Goal: Transaction & Acquisition: Download file/media

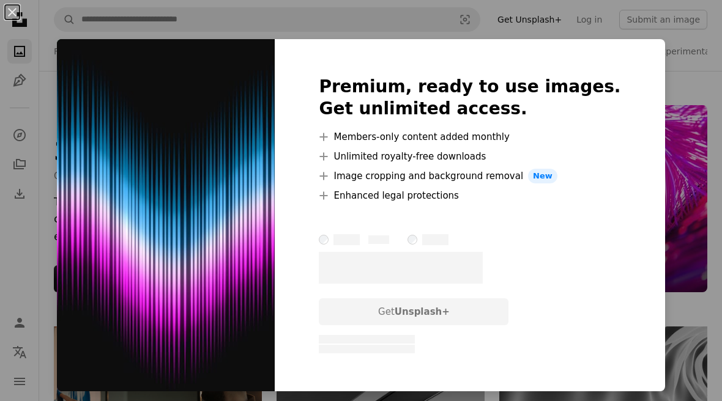
scroll to position [719, 0]
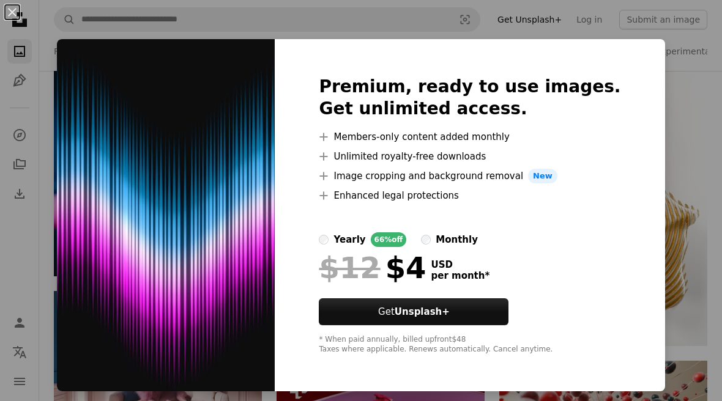
click at [697, 167] on div "An X shape Premium, ready to use images. Get unlimited access. A plus sign Memb…" at bounding box center [361, 200] width 722 height 401
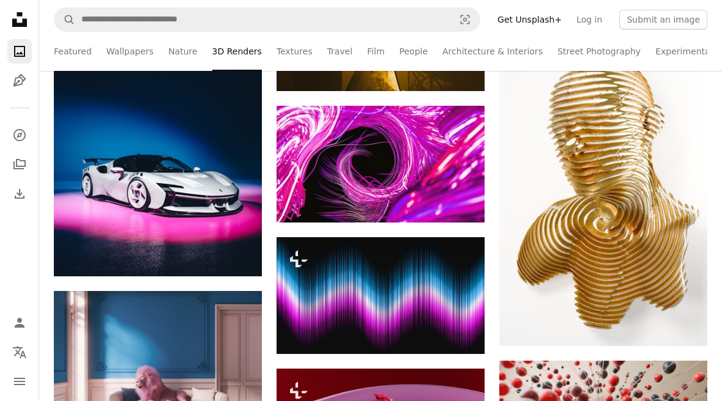
click at [689, 162] on img at bounding box center [603, 190] width 208 height 312
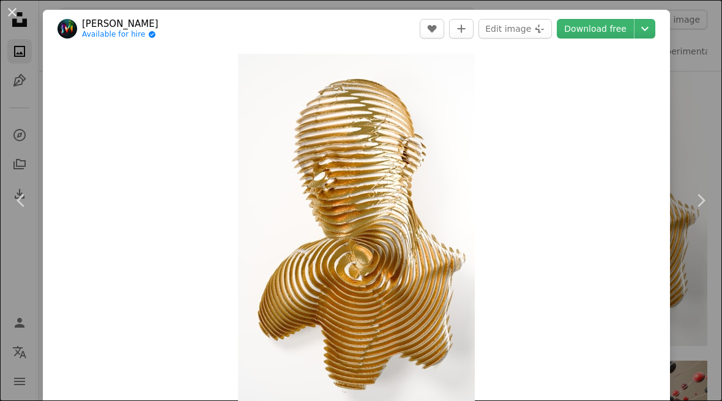
click at [716, 137] on div "An X shape Chevron left Chevron right [PERSON_NAME] Available for hire A checkm…" at bounding box center [361, 200] width 722 height 401
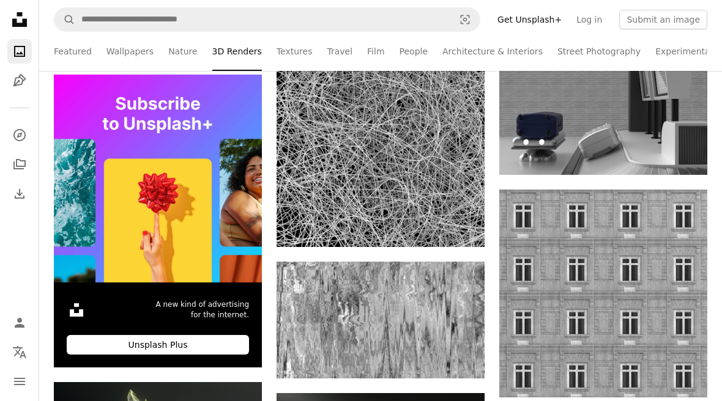
scroll to position [1938, 0]
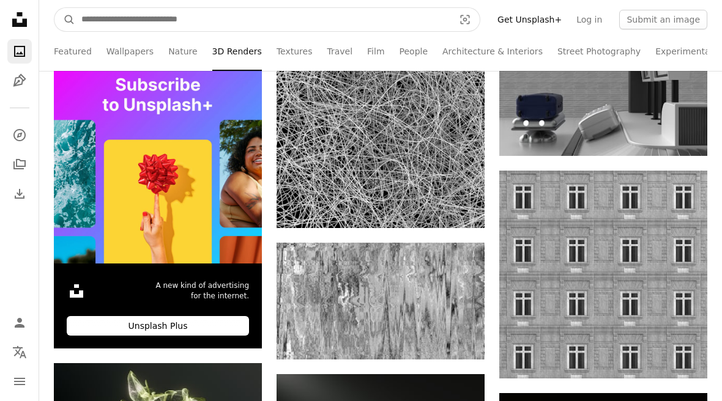
click at [214, 29] on input "Find visuals sitewide" at bounding box center [262, 19] width 375 height 23
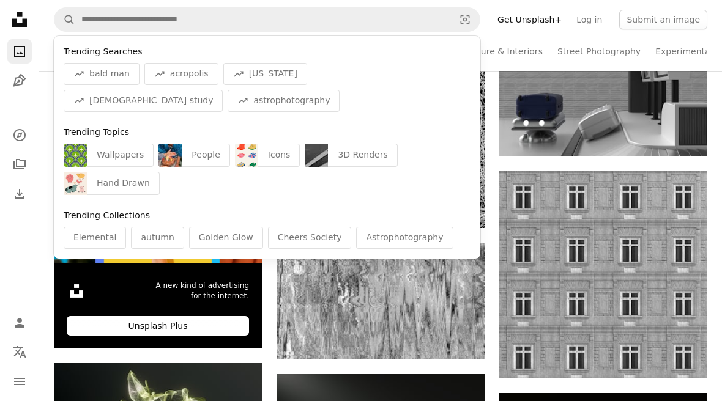
click at [218, 33] on nav "A magnifying glass Trending Searches A trend sign bald man A trend sign acropol…" at bounding box center [380, 19] width 683 height 39
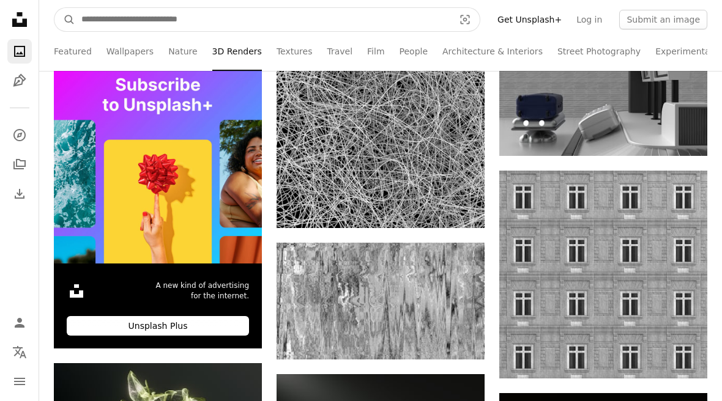
click at [299, 20] on input "Find visuals sitewide" at bounding box center [262, 19] width 375 height 23
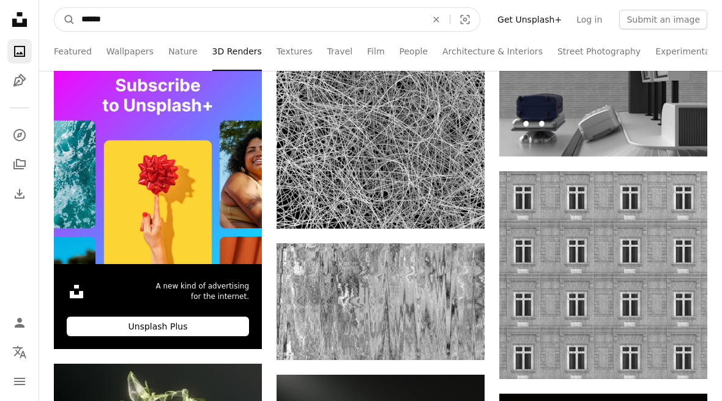
type input "****"
click at [65, 19] on button "A magnifying glass" at bounding box center [64, 19] width 21 height 23
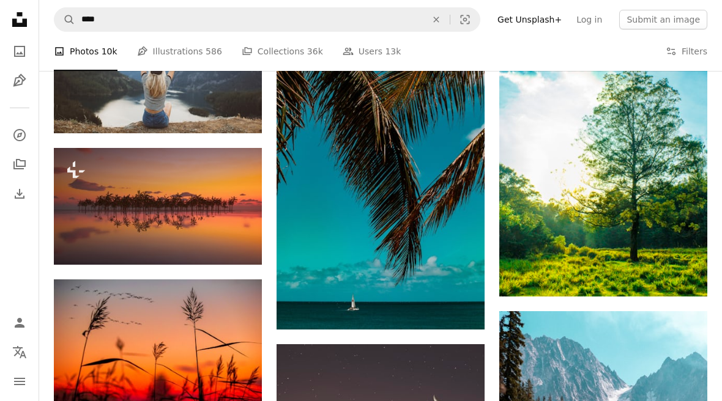
scroll to position [782, 0]
click at [220, 240] on button "A lock Download" at bounding box center [215, 243] width 69 height 20
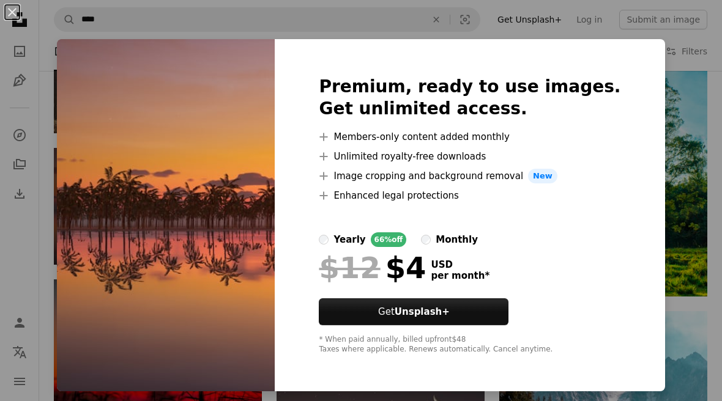
click at [516, 401] on div "An X shape Premium, ready to use images. Get unlimited access. A plus sign Memb…" at bounding box center [361, 200] width 722 height 401
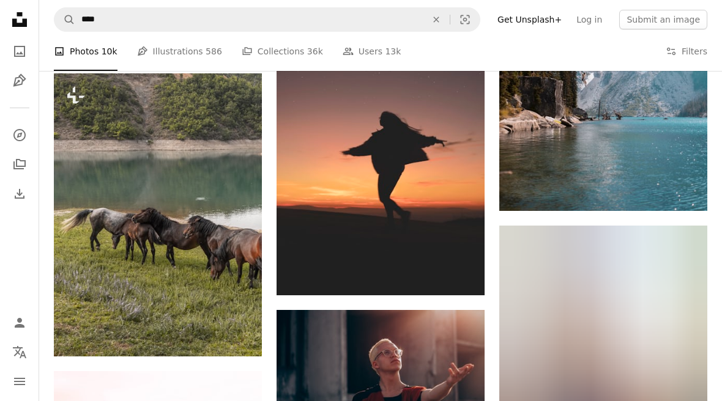
scroll to position [1142, 0]
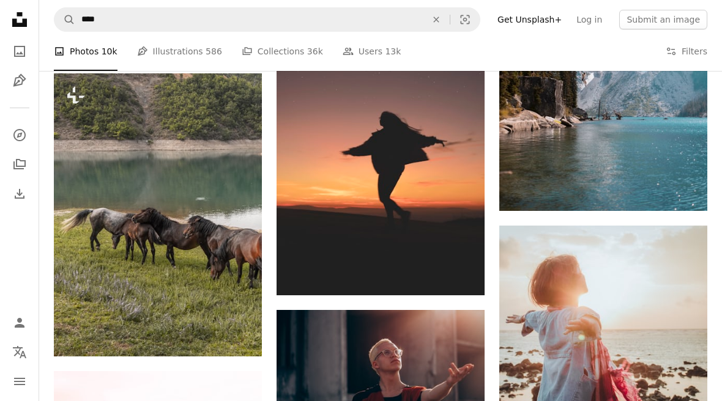
click at [391, 209] on img at bounding box center [381, 140] width 208 height 311
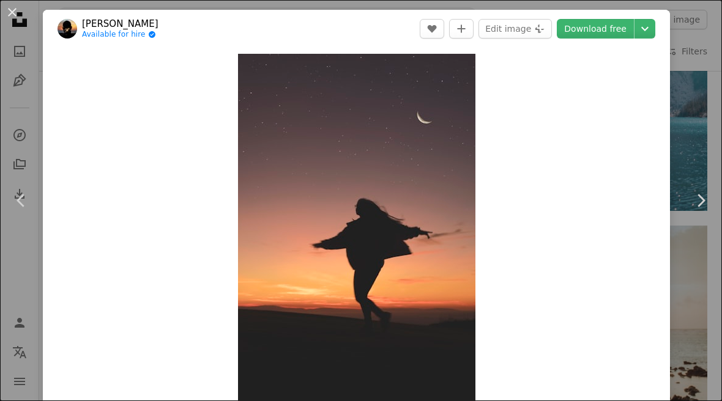
click at [440, 253] on img "Zoom in on this image" at bounding box center [356, 231] width 237 height 355
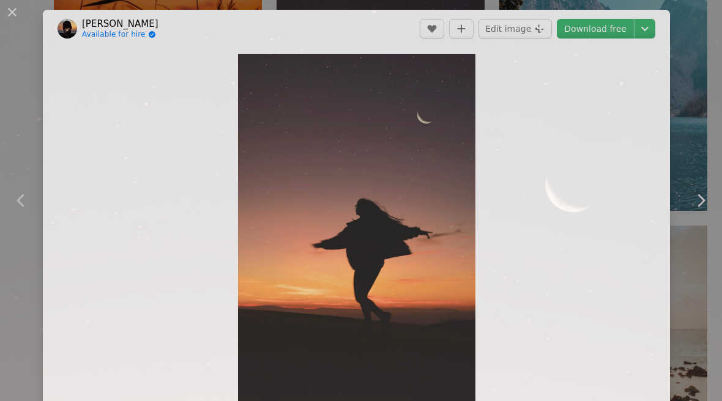
scroll to position [303, 0]
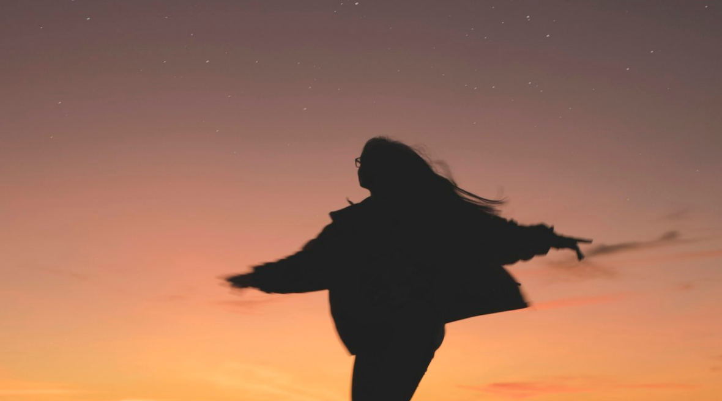
click at [557, 169] on img "Zoom out on this image" at bounding box center [360, 237] width 723 height 1081
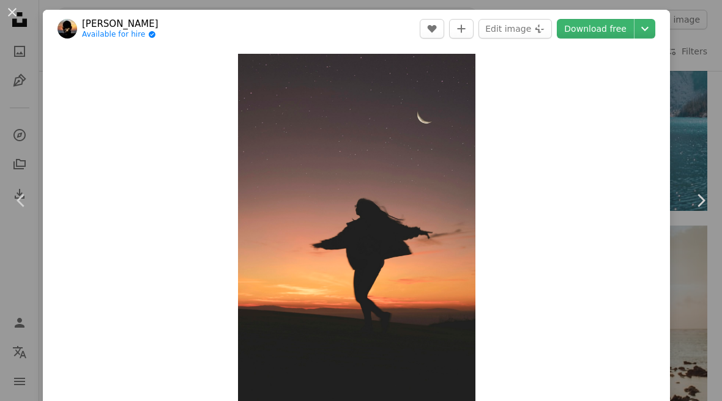
click at [706, 79] on div "An X shape Chevron left Chevron right [PERSON_NAME] Available for hire A checkm…" at bounding box center [361, 200] width 722 height 401
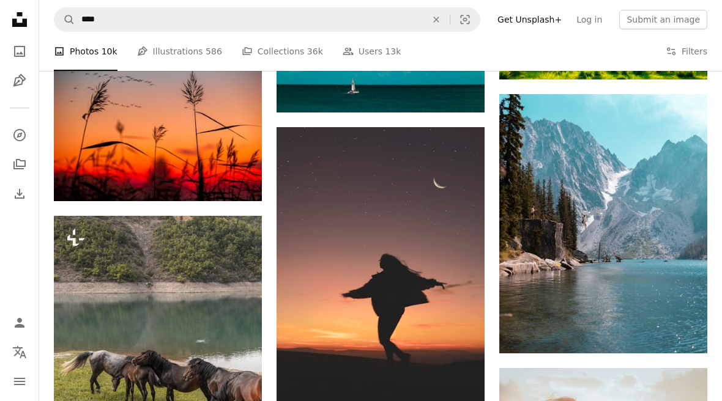
scroll to position [997, 0]
